Goal: Transaction & Acquisition: Purchase product/service

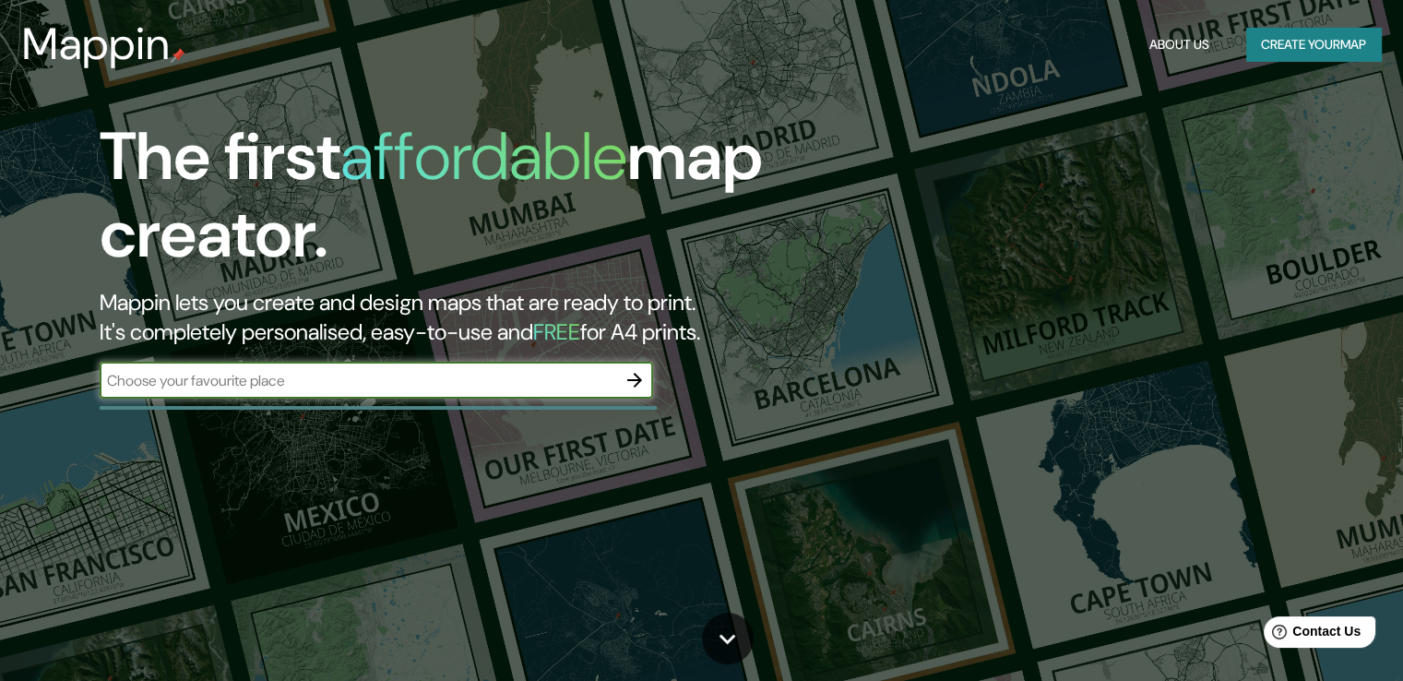
click at [419, 370] on input "text" at bounding box center [358, 380] width 516 height 21
click at [334, 372] on input "text" at bounding box center [358, 380] width 516 height 21
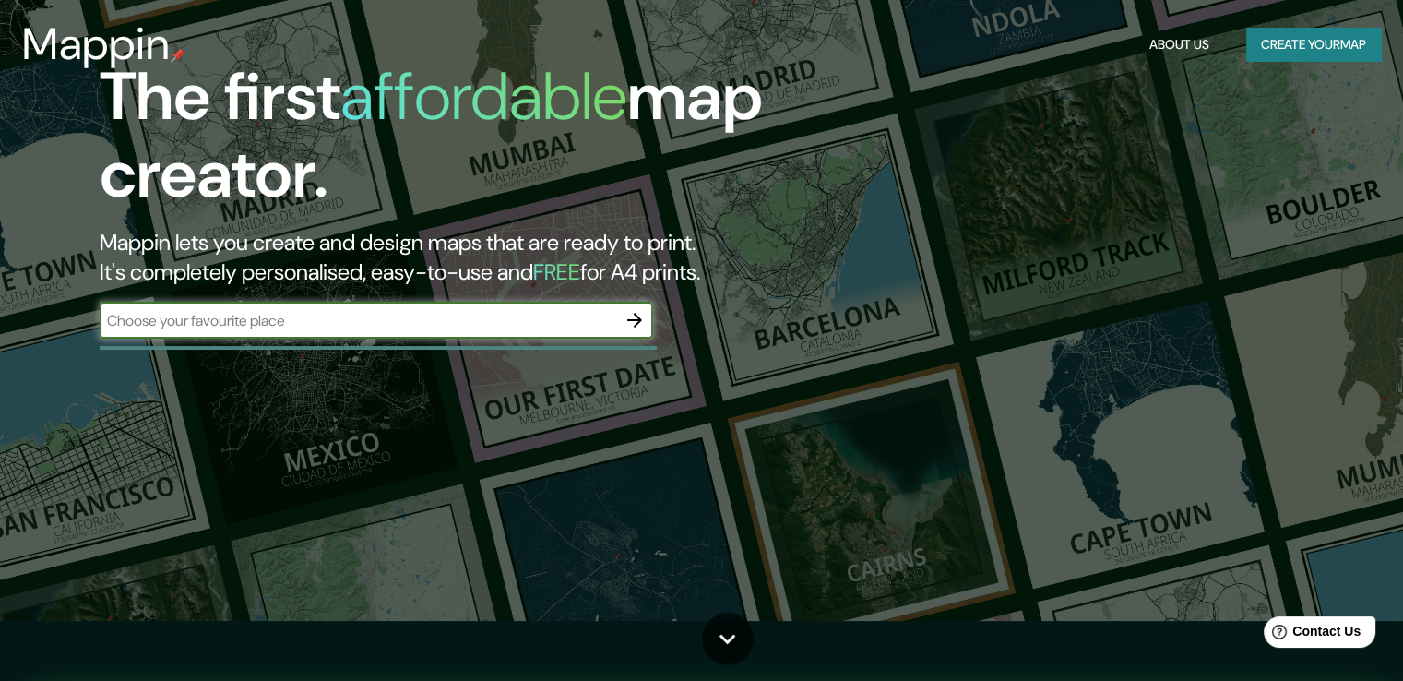
scroll to position [61, 0]
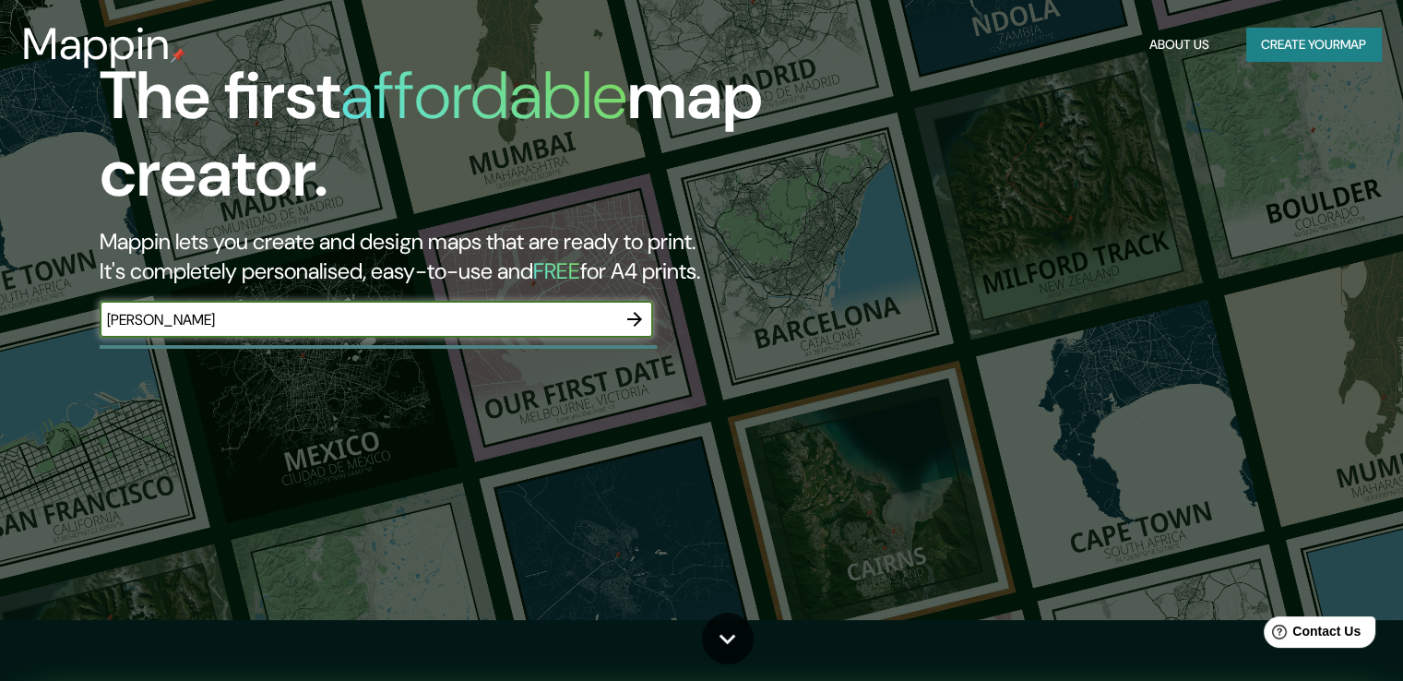
type input "[PERSON_NAME]"
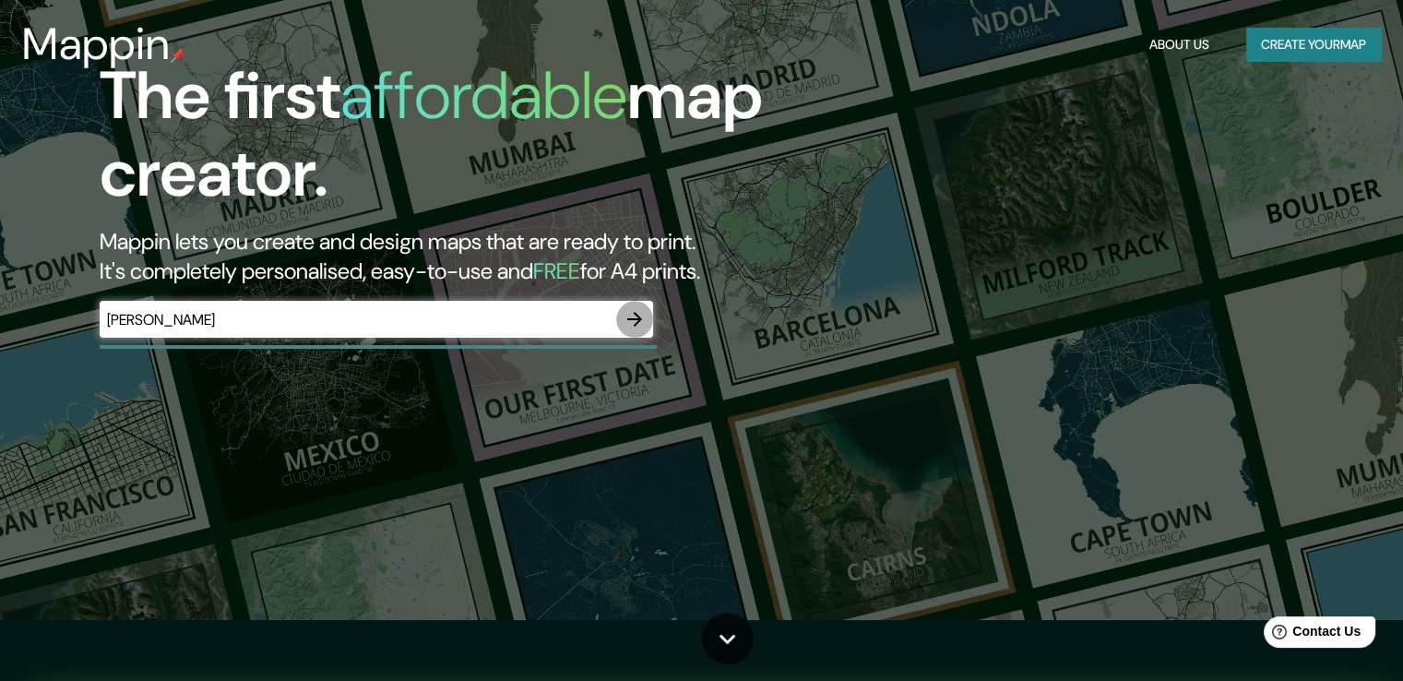
click at [643, 318] on icon "button" at bounding box center [634, 319] width 22 height 22
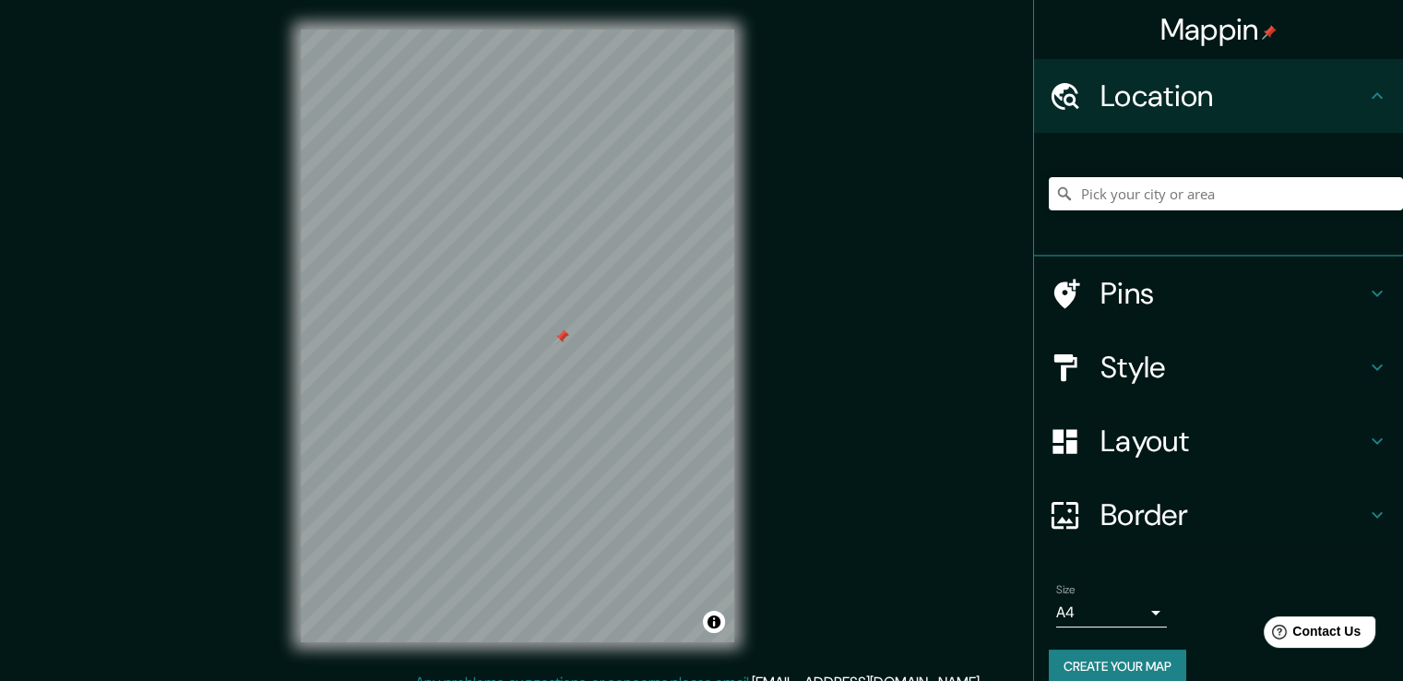
click at [1118, 611] on body "Mappin Location Pins Style Layout Border Choose a border. Hint : you can make l…" at bounding box center [701, 340] width 1403 height 681
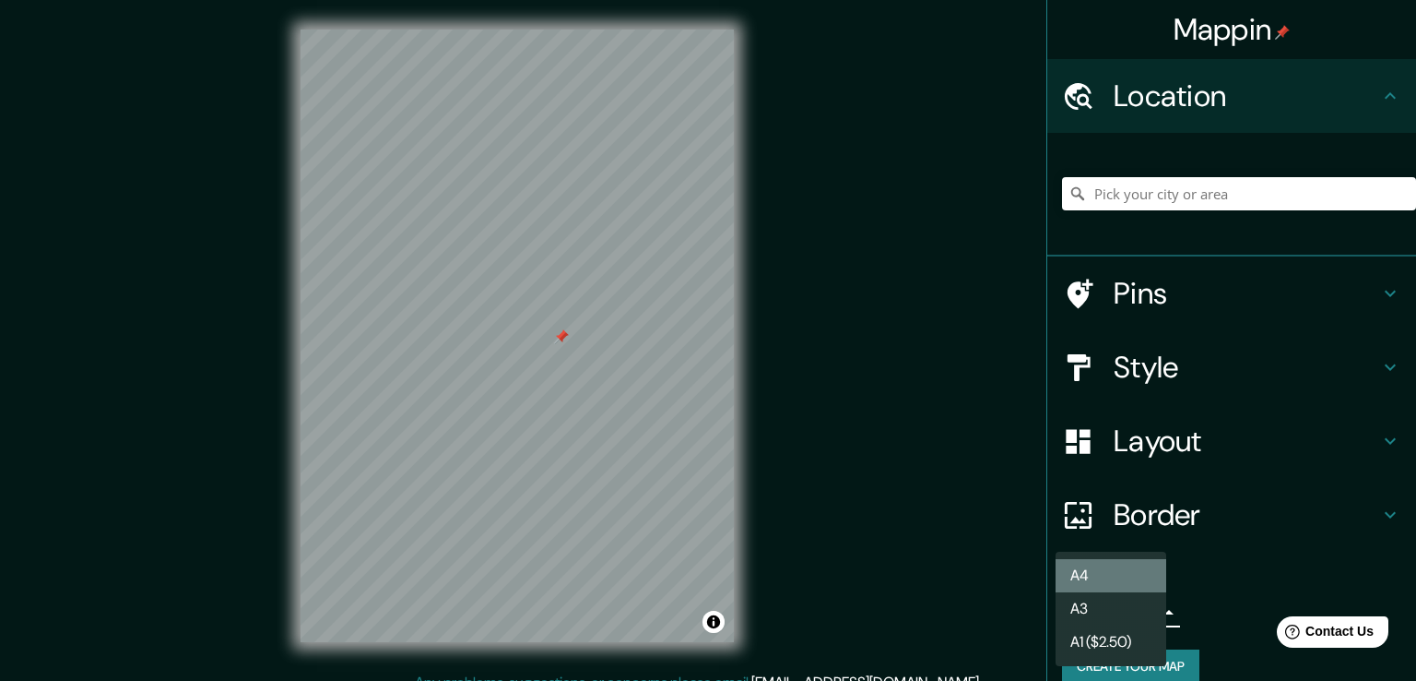
click at [1130, 577] on li "A4" at bounding box center [1111, 575] width 111 height 33
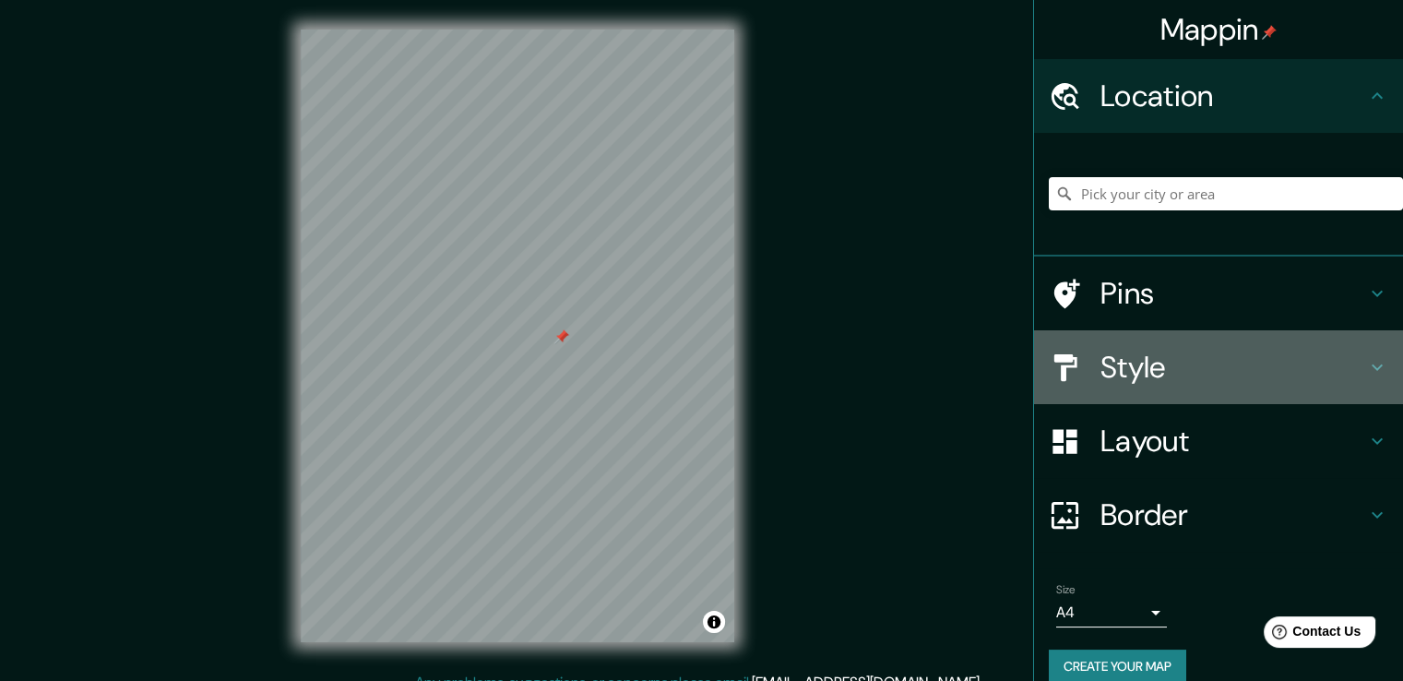
click at [1204, 362] on h4 "Style" at bounding box center [1233, 367] width 266 height 37
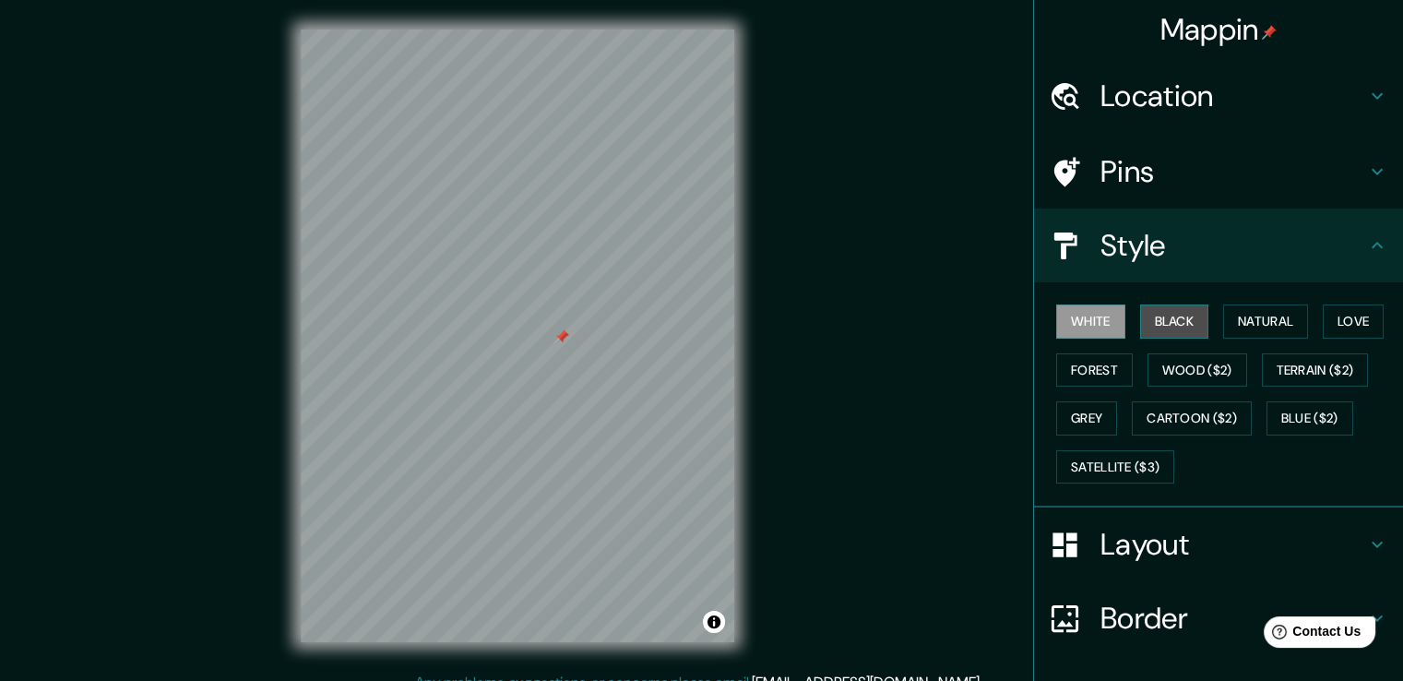
click at [1176, 327] on button "Black" at bounding box center [1174, 321] width 69 height 34
click at [1070, 314] on button "White" at bounding box center [1090, 321] width 69 height 34
click at [1275, 333] on button "Natural" at bounding box center [1265, 321] width 85 height 34
click at [1092, 326] on button "White" at bounding box center [1090, 321] width 69 height 34
click at [1100, 423] on button "Grey" at bounding box center [1086, 418] width 61 height 34
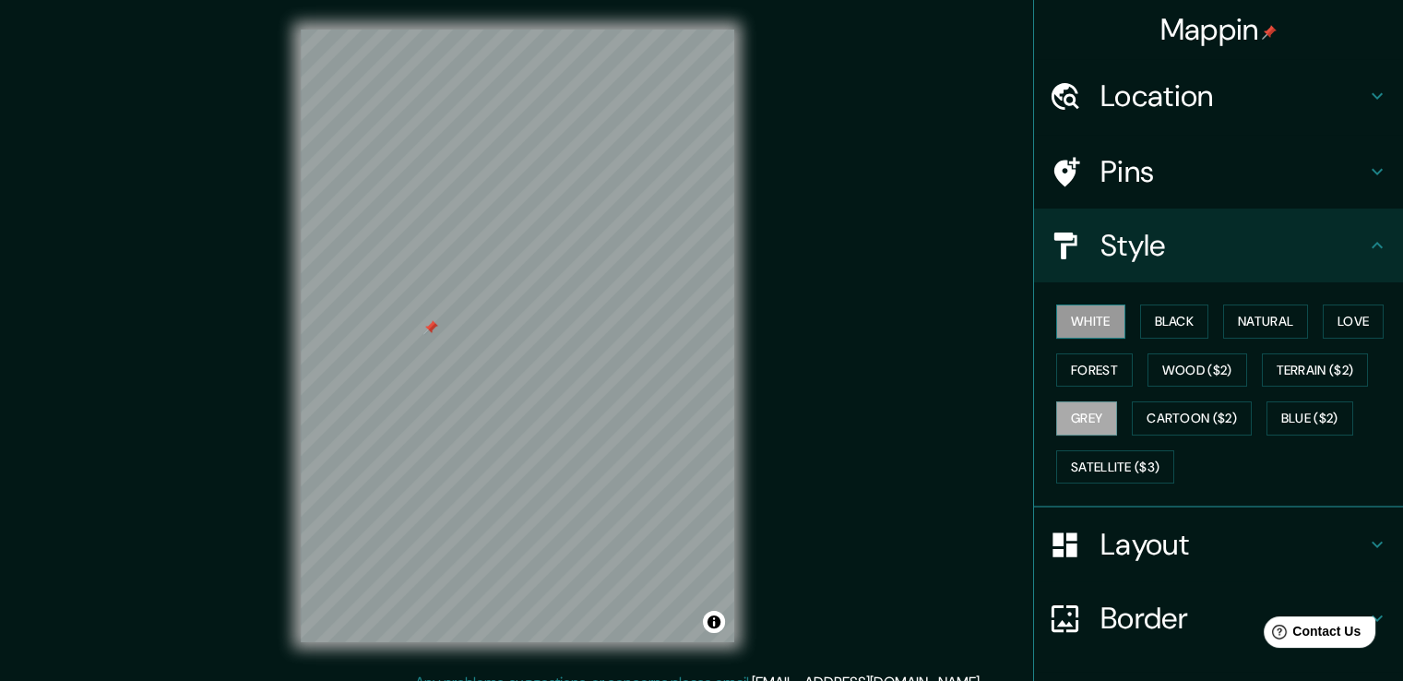
click at [1060, 314] on button "White" at bounding box center [1090, 321] width 69 height 34
click at [1207, 532] on h4 "Layout" at bounding box center [1233, 544] width 266 height 37
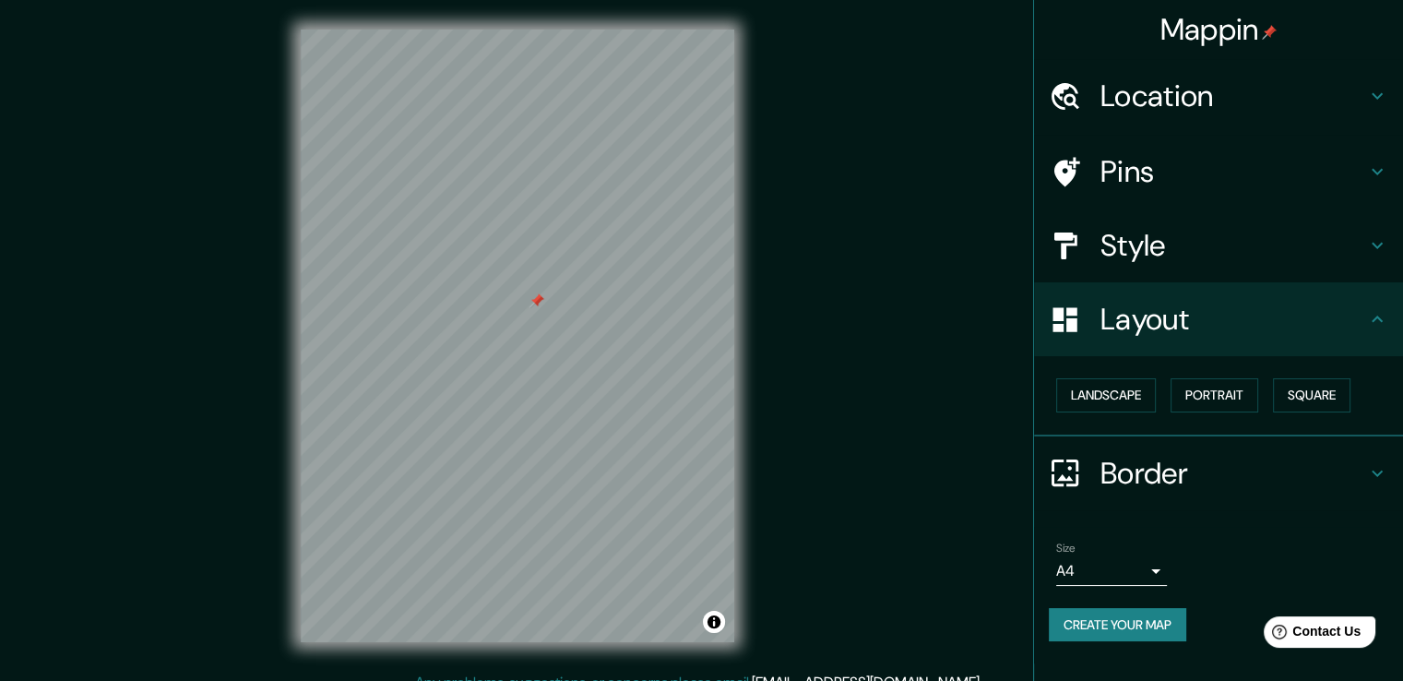
click at [1157, 469] on h4 "Border" at bounding box center [1233, 473] width 266 height 37
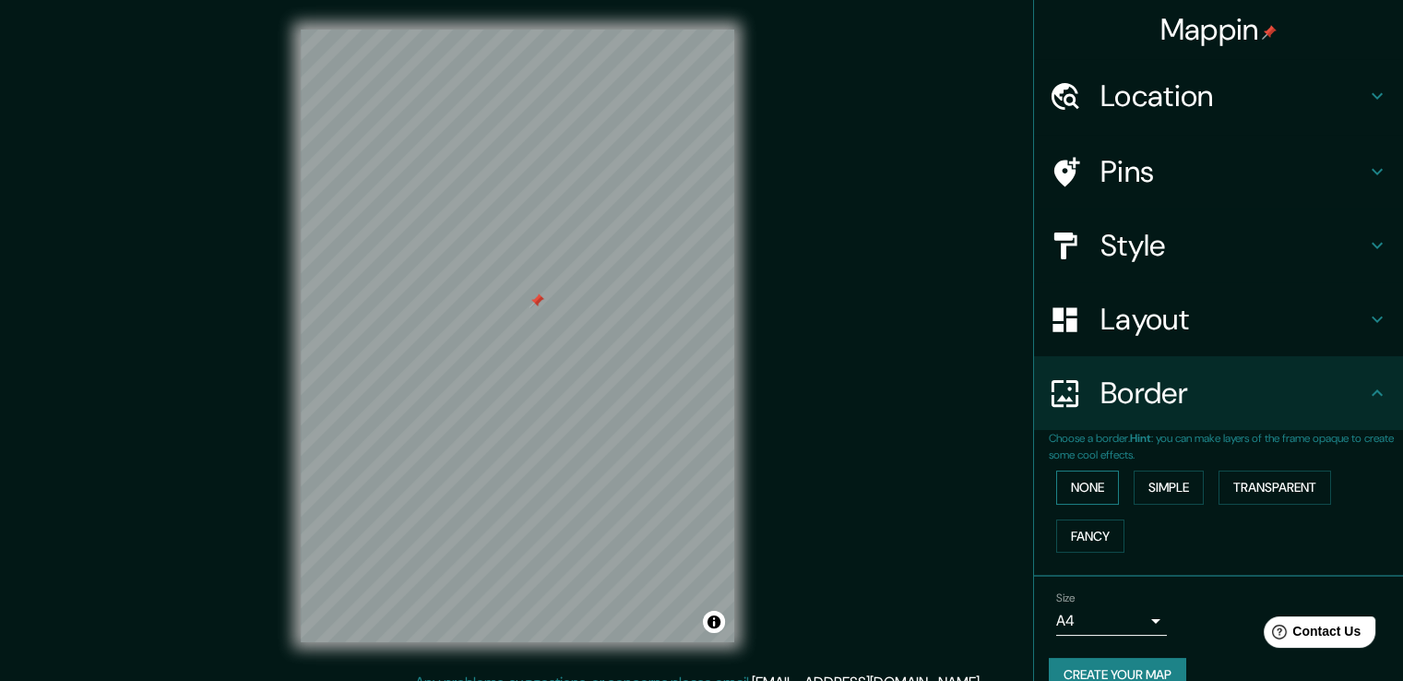
click at [1092, 491] on button "None" at bounding box center [1087, 487] width 63 height 34
click at [1178, 491] on button "Simple" at bounding box center [1168, 487] width 70 height 34
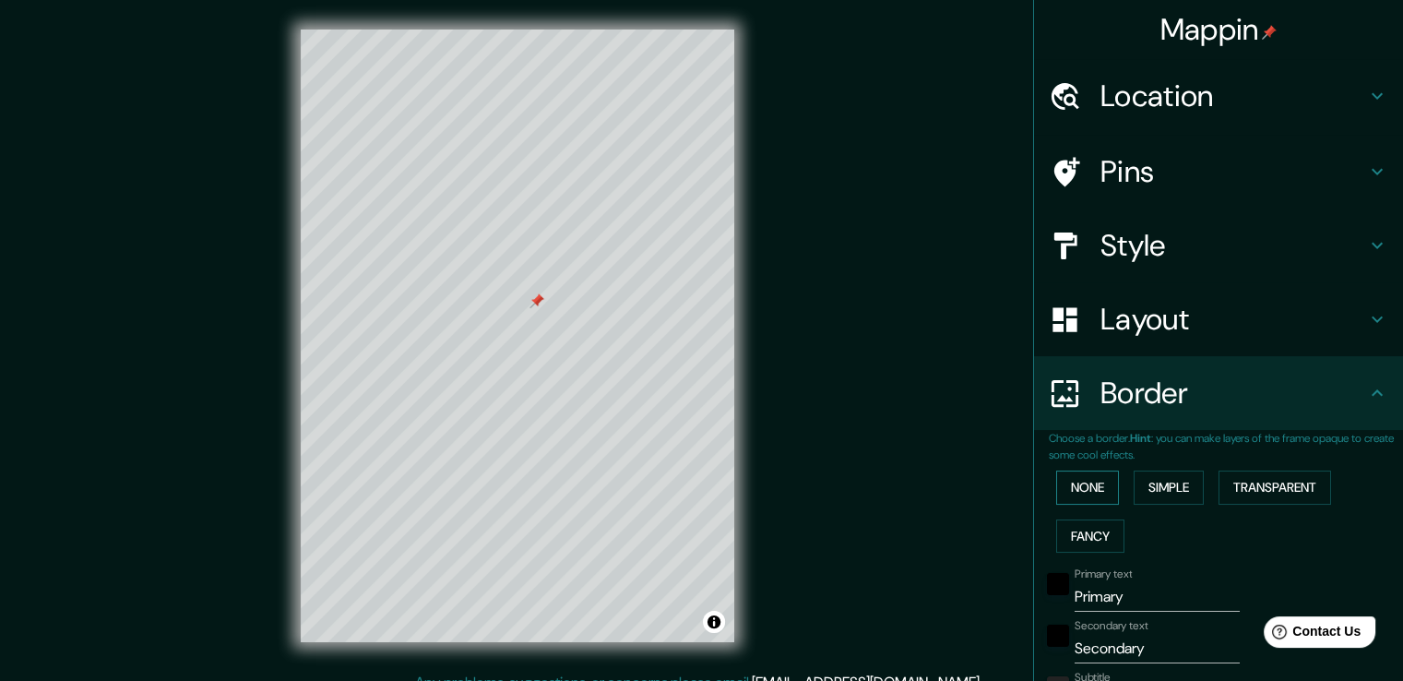
click at [1092, 490] on button "None" at bounding box center [1087, 487] width 63 height 34
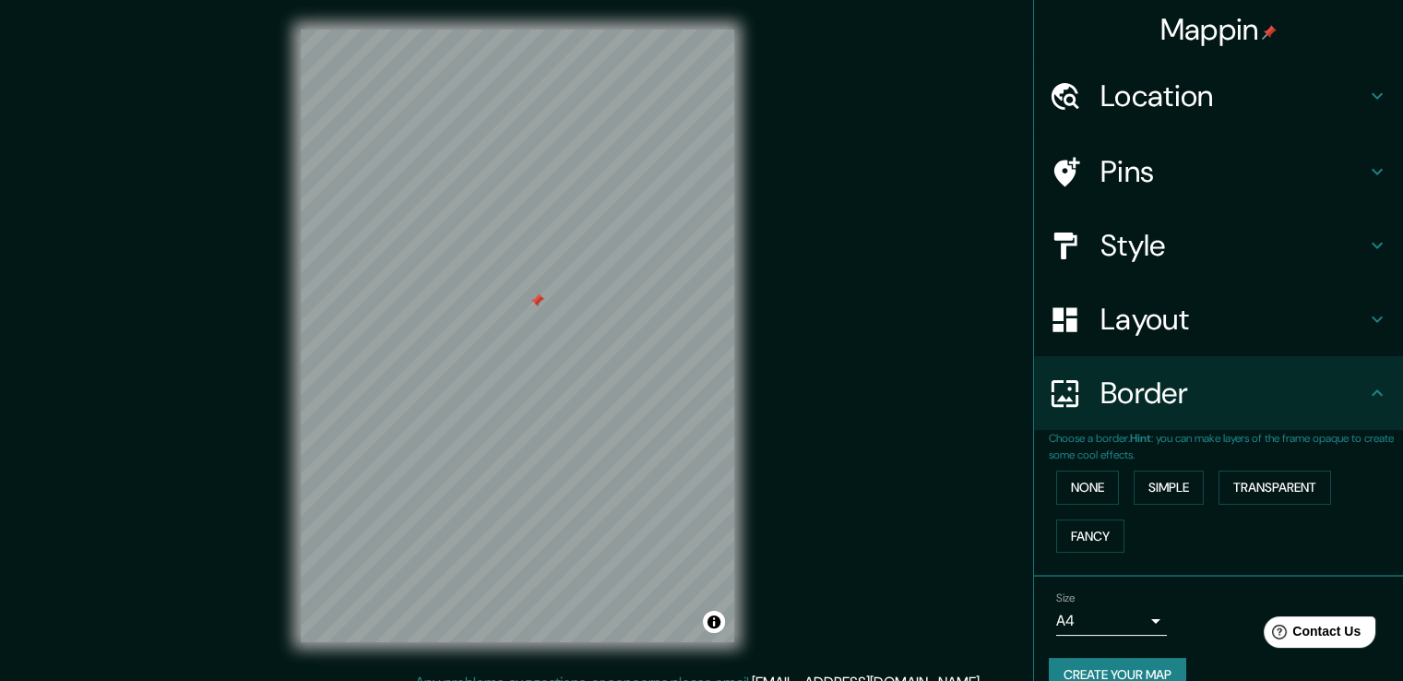
click at [1078, 665] on button "Create your map" at bounding box center [1116, 674] width 137 height 34
